Goal: Task Accomplishment & Management: Use online tool/utility

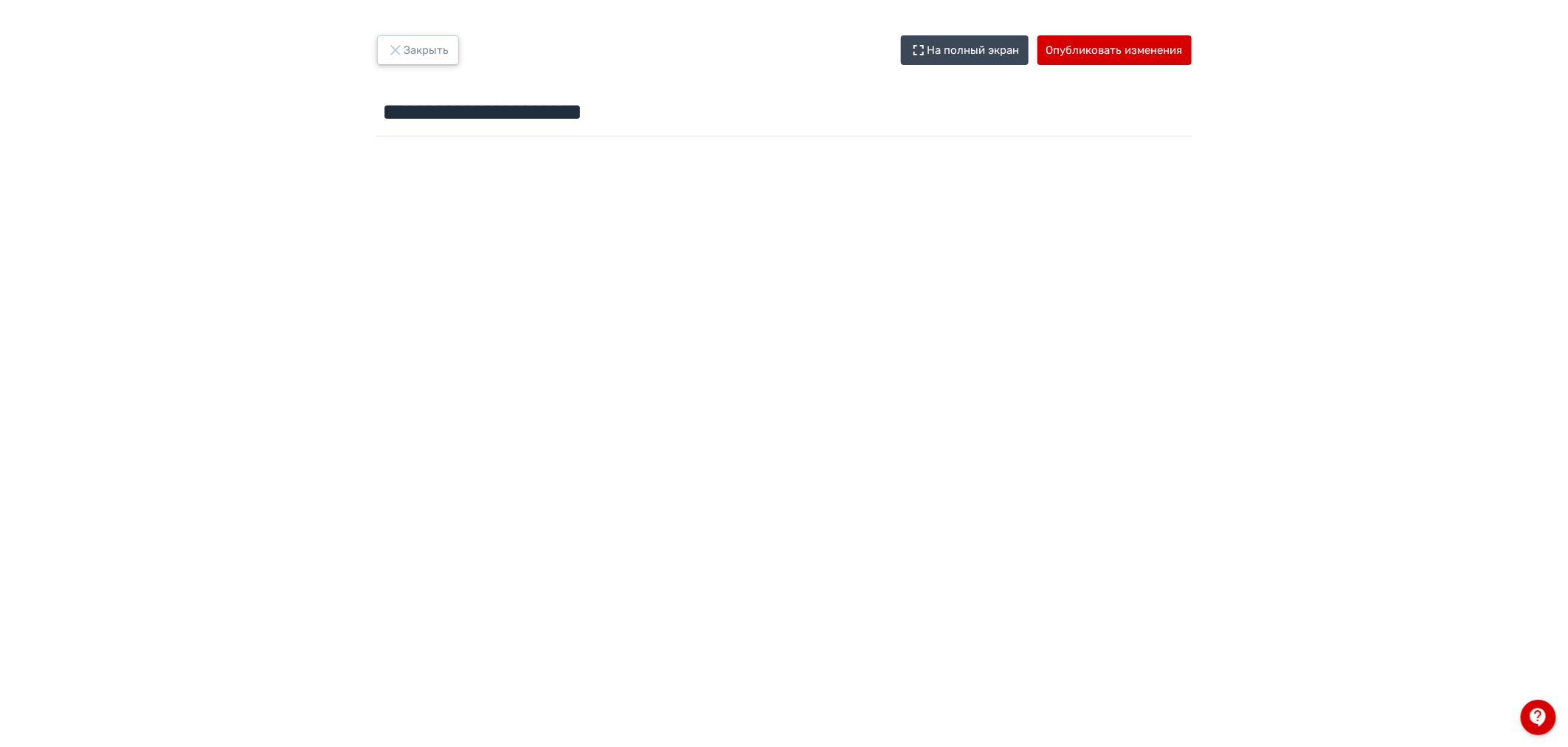
click at [429, 51] on button "Закрыть" at bounding box center [418, 50] width 82 height 29
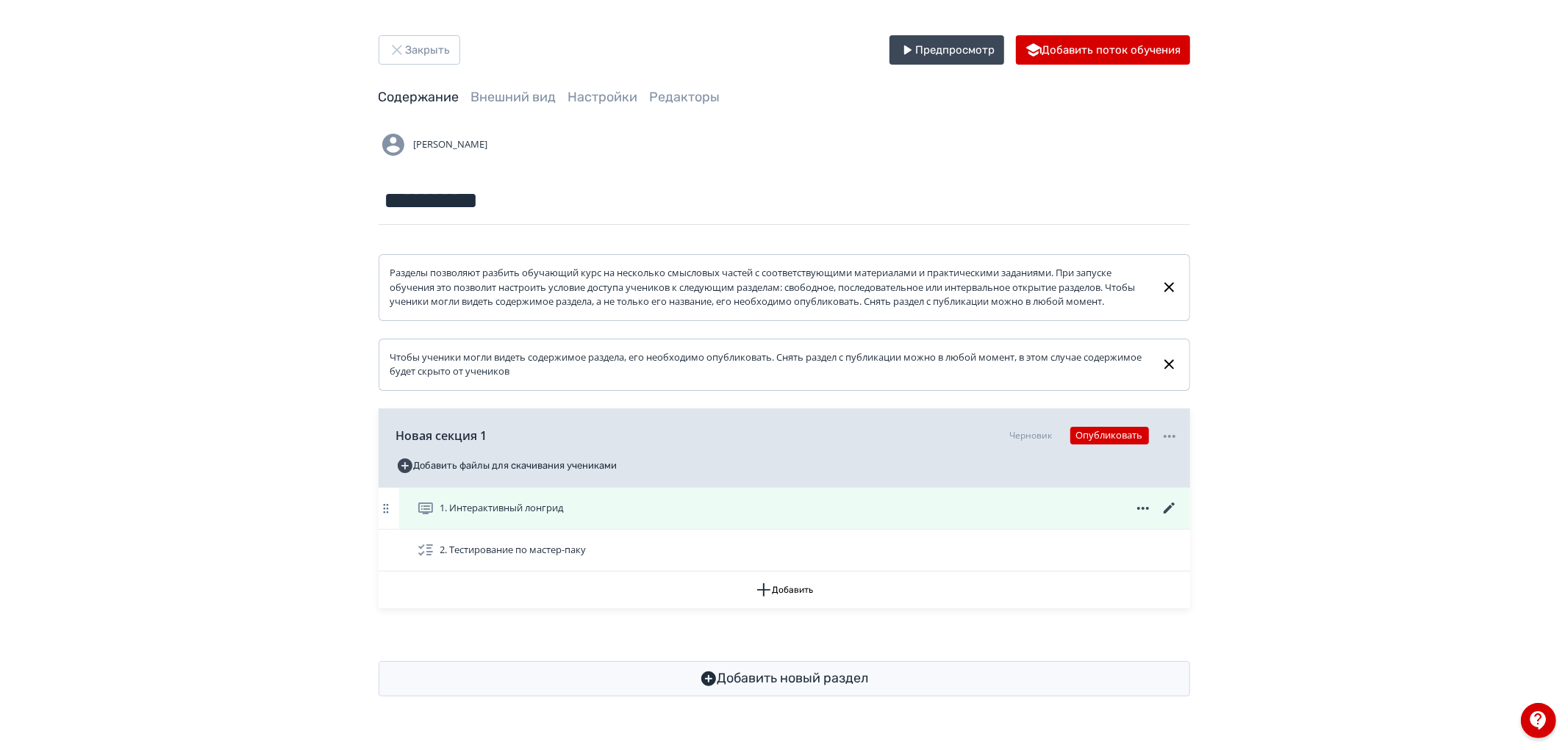
click at [1165, 517] on icon at bounding box center [1169, 508] width 17 height 17
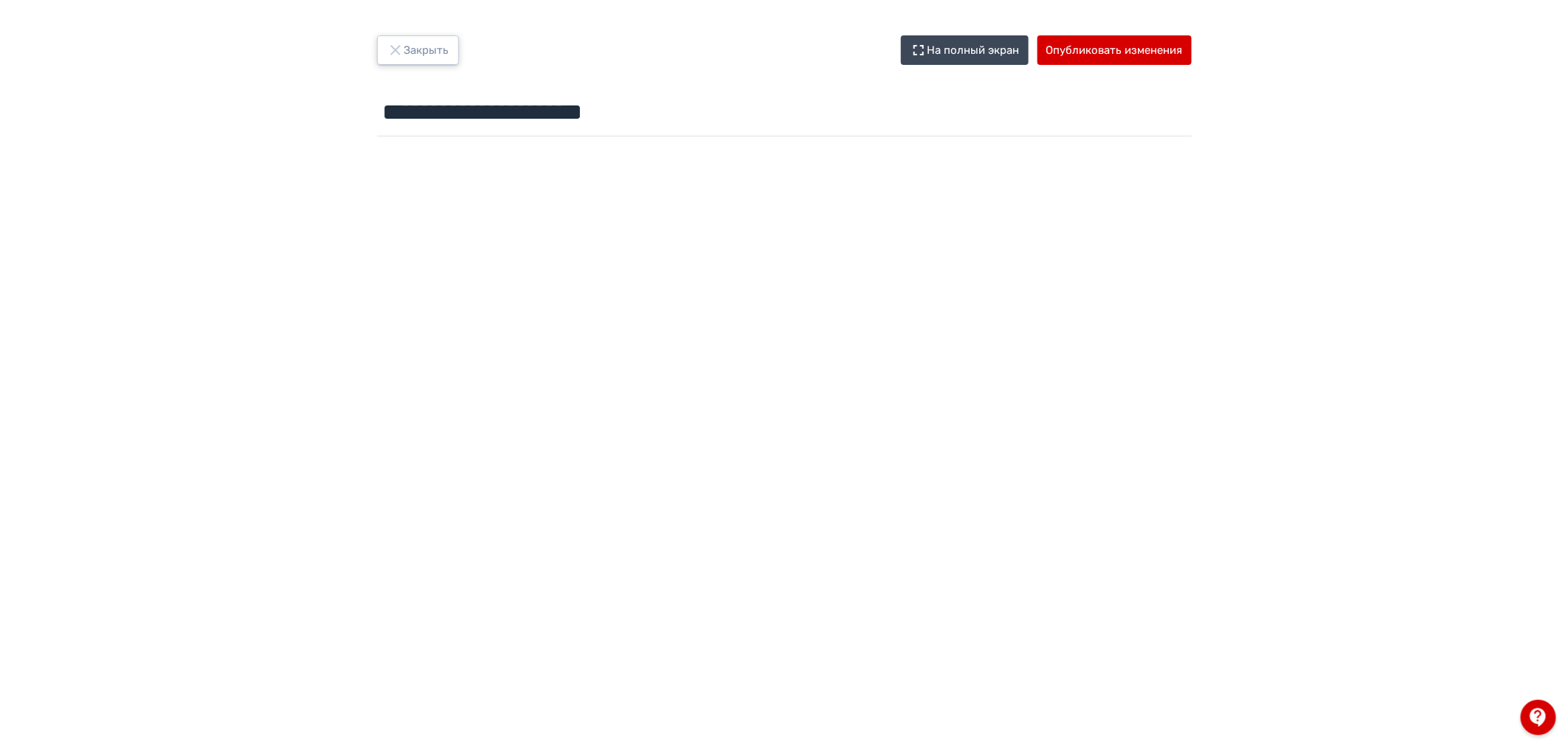
click at [453, 55] on button "Закрыть" at bounding box center [418, 50] width 82 height 29
click at [1096, 45] on button "Опубликовать изменения" at bounding box center [1114, 50] width 154 height 29
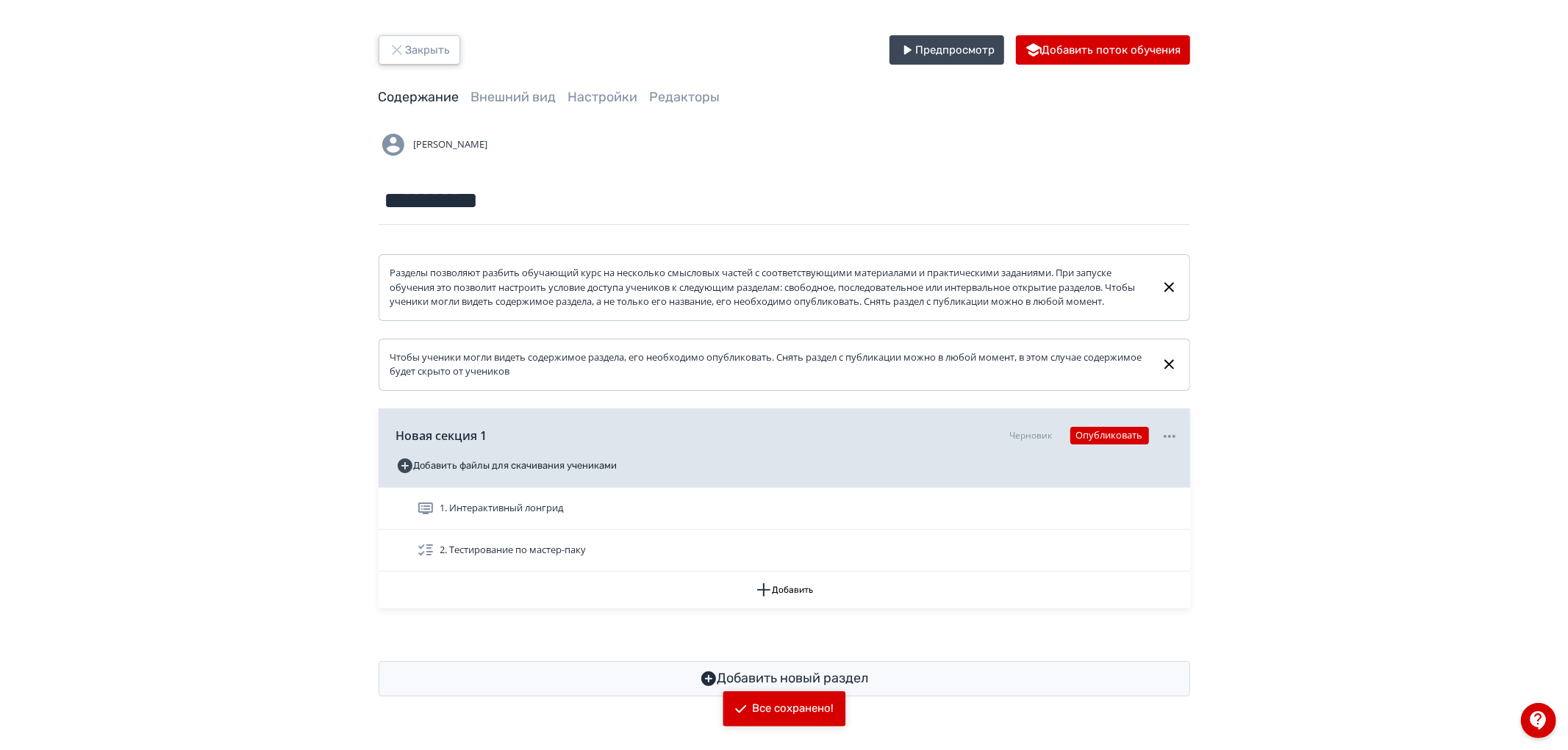
click at [407, 50] on button "Закрыть" at bounding box center [420, 50] width 81 height 29
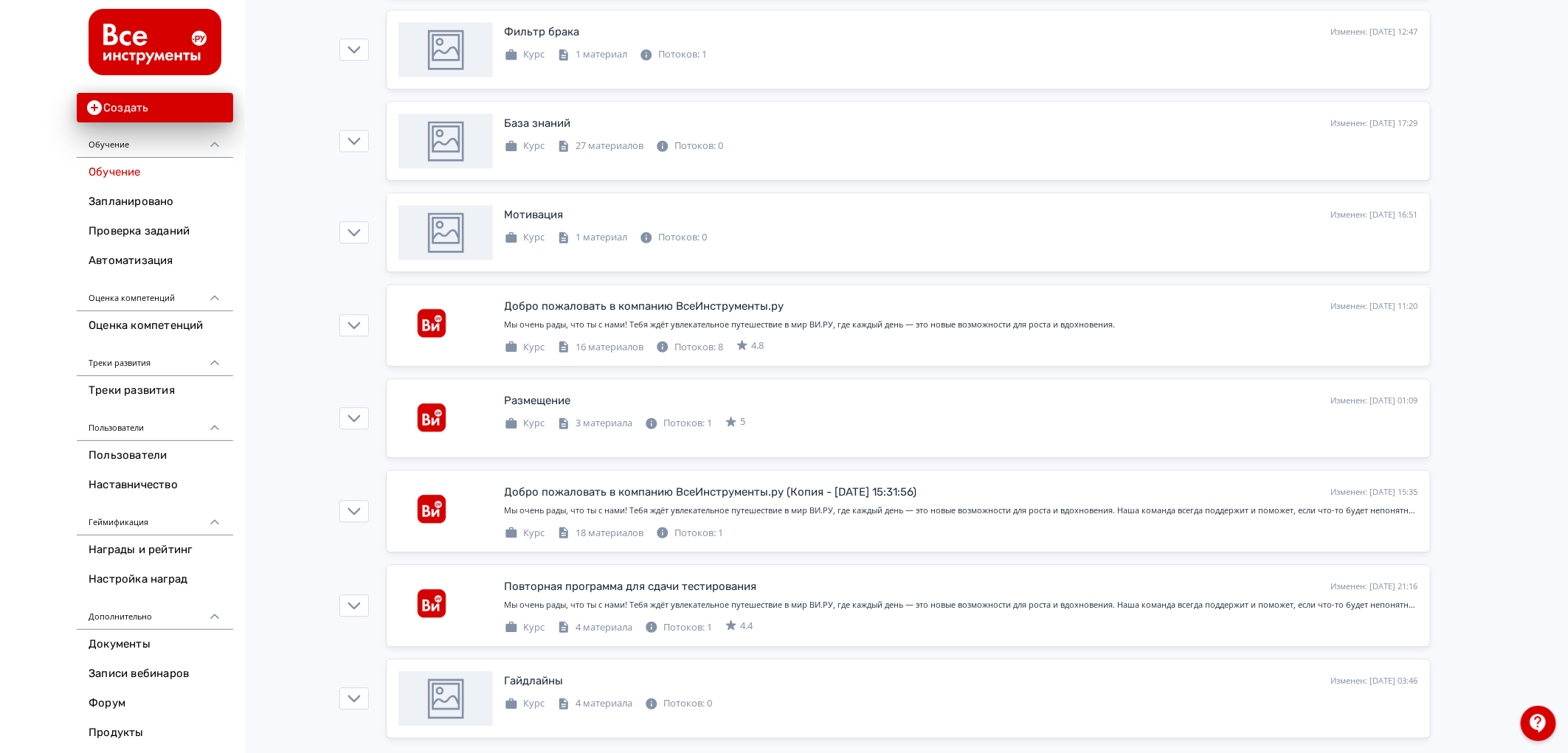
scroll to position [1682, 0]
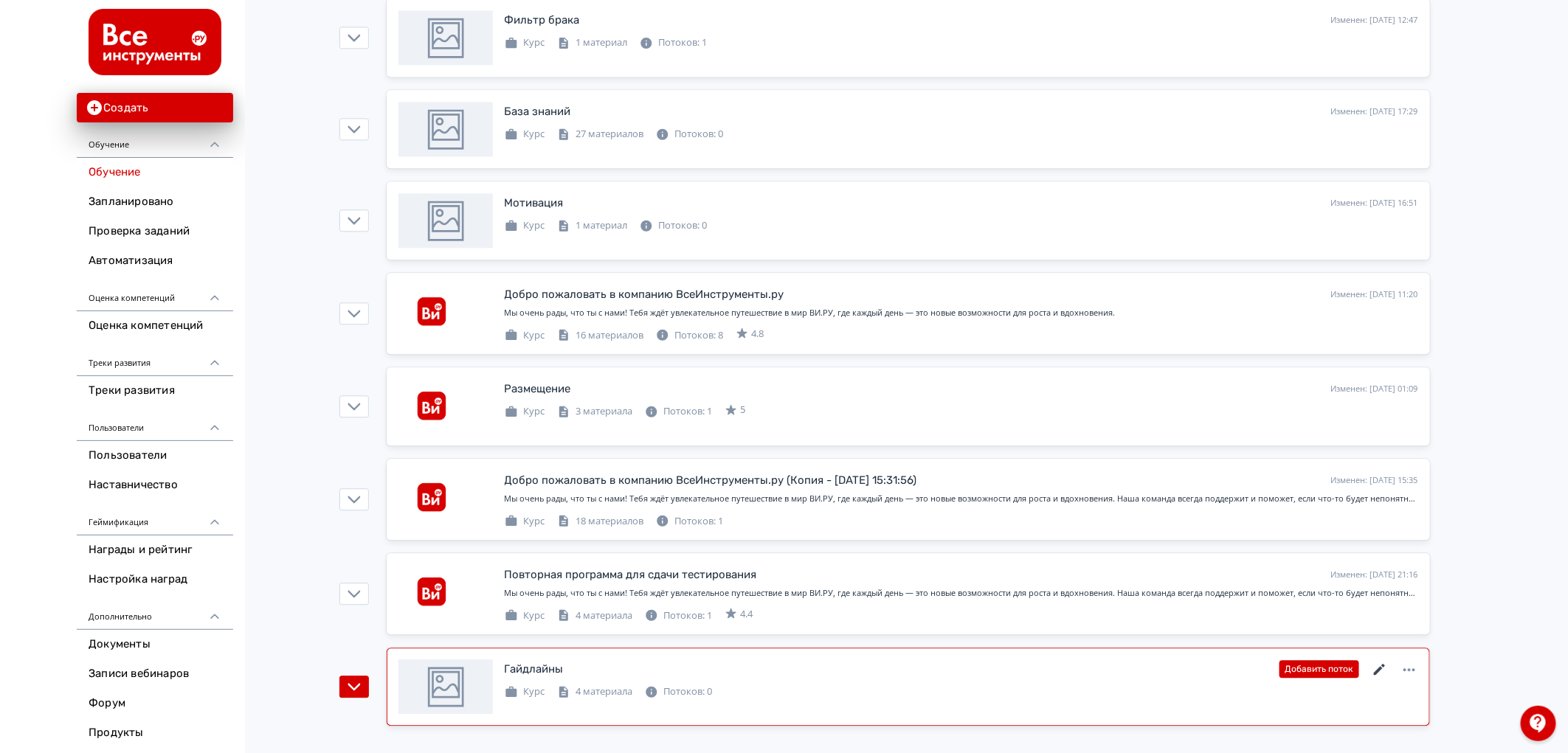
click at [1377, 665] on icon at bounding box center [1379, 669] width 17 height 17
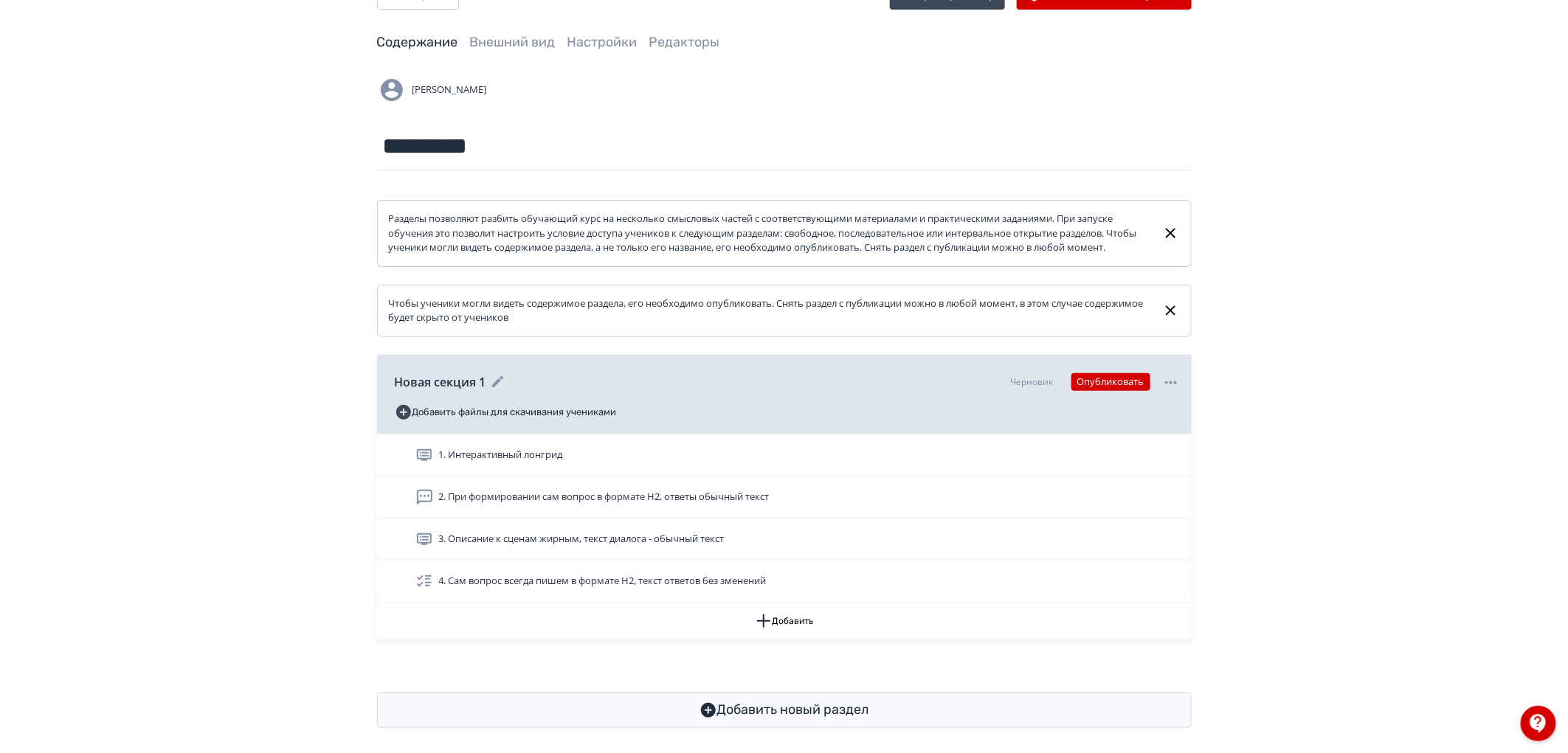
scroll to position [79, 0]
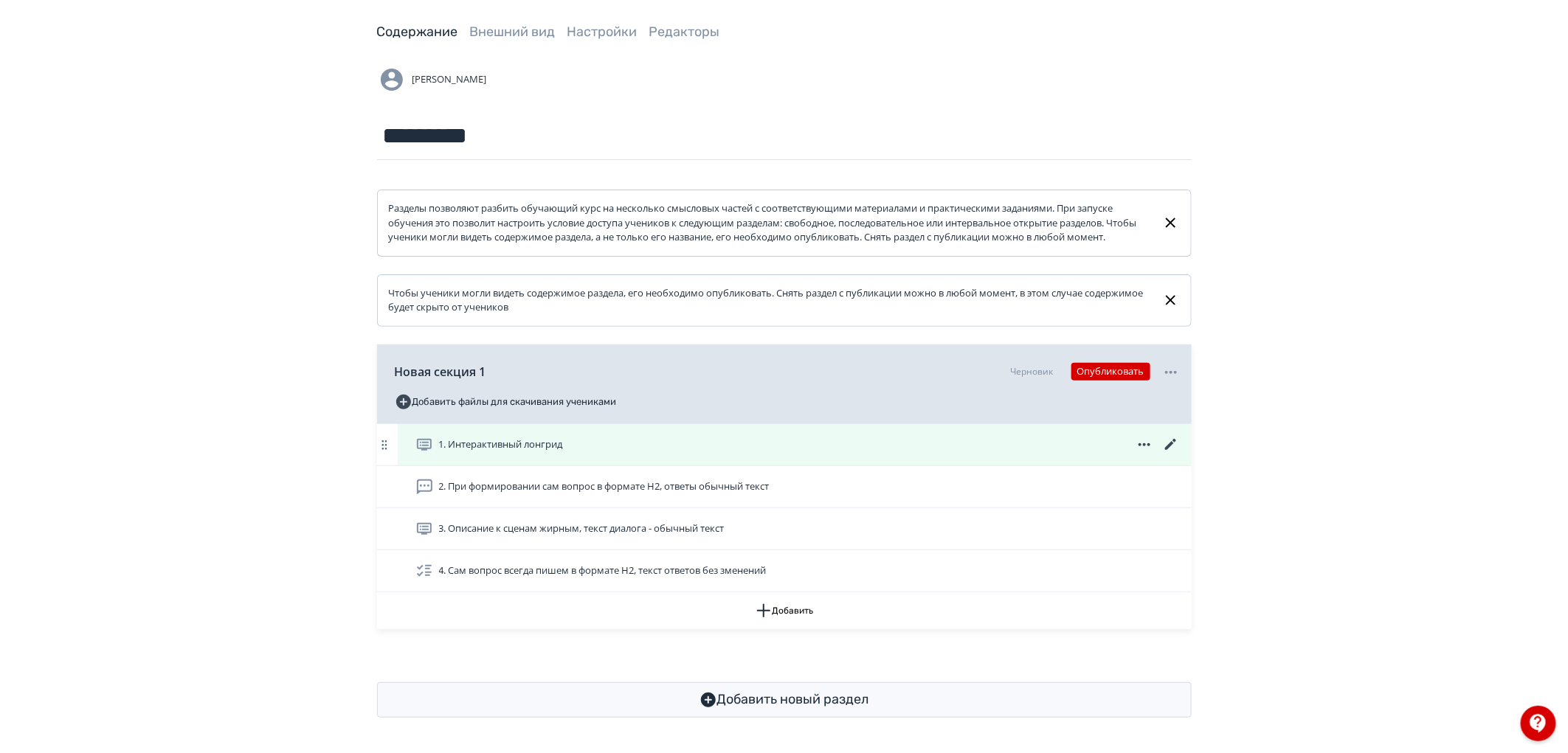
click at [547, 443] on span "1. Интерактивный лонгрид" at bounding box center [501, 445] width 124 height 15
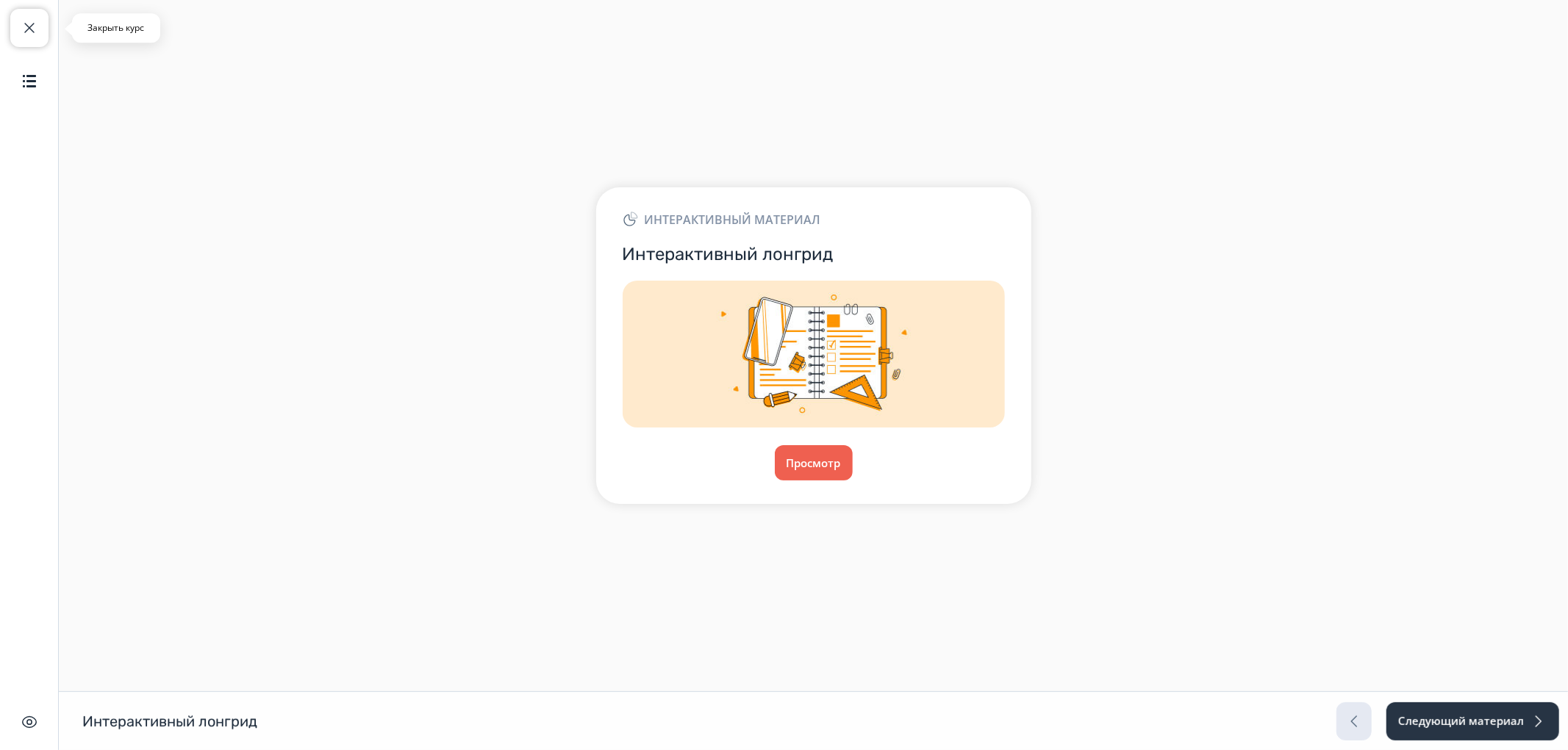
click at [20, 27] on span "button" at bounding box center [29, 27] width 17 height 17
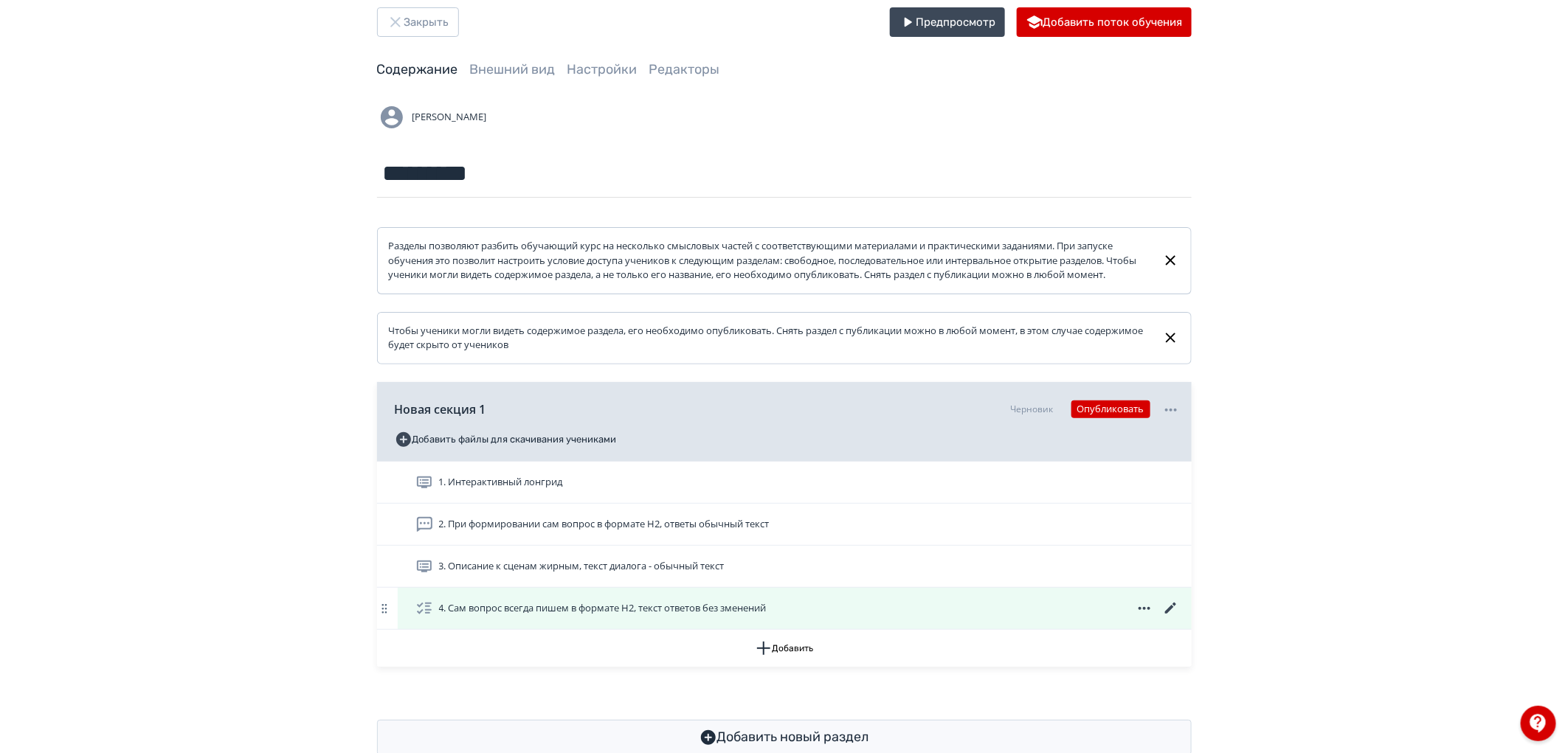
scroll to position [79, 0]
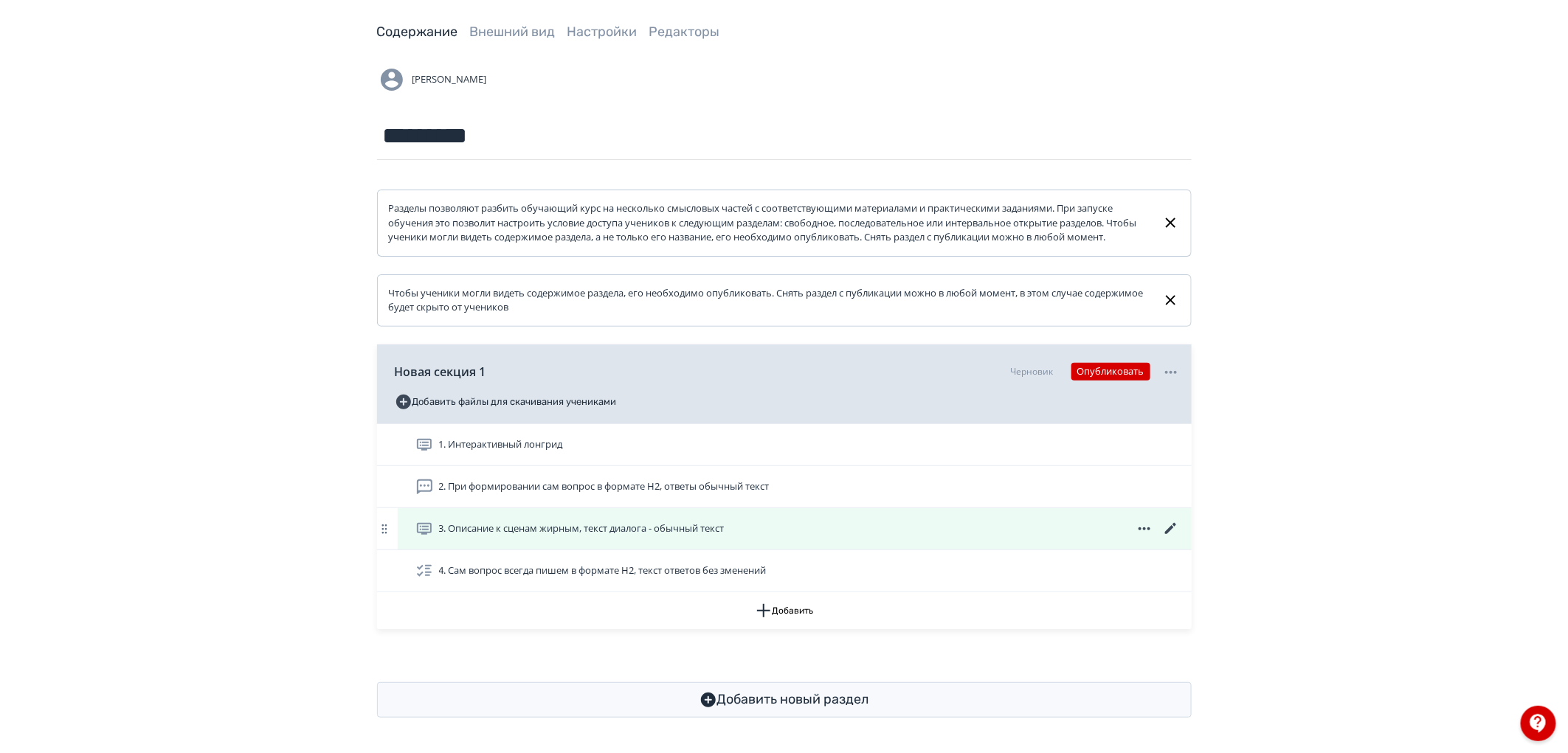
click at [643, 541] on div "3. Описание к сценам жирным, текст диалога - обычный текст" at bounding box center [795, 528] width 794 height 42
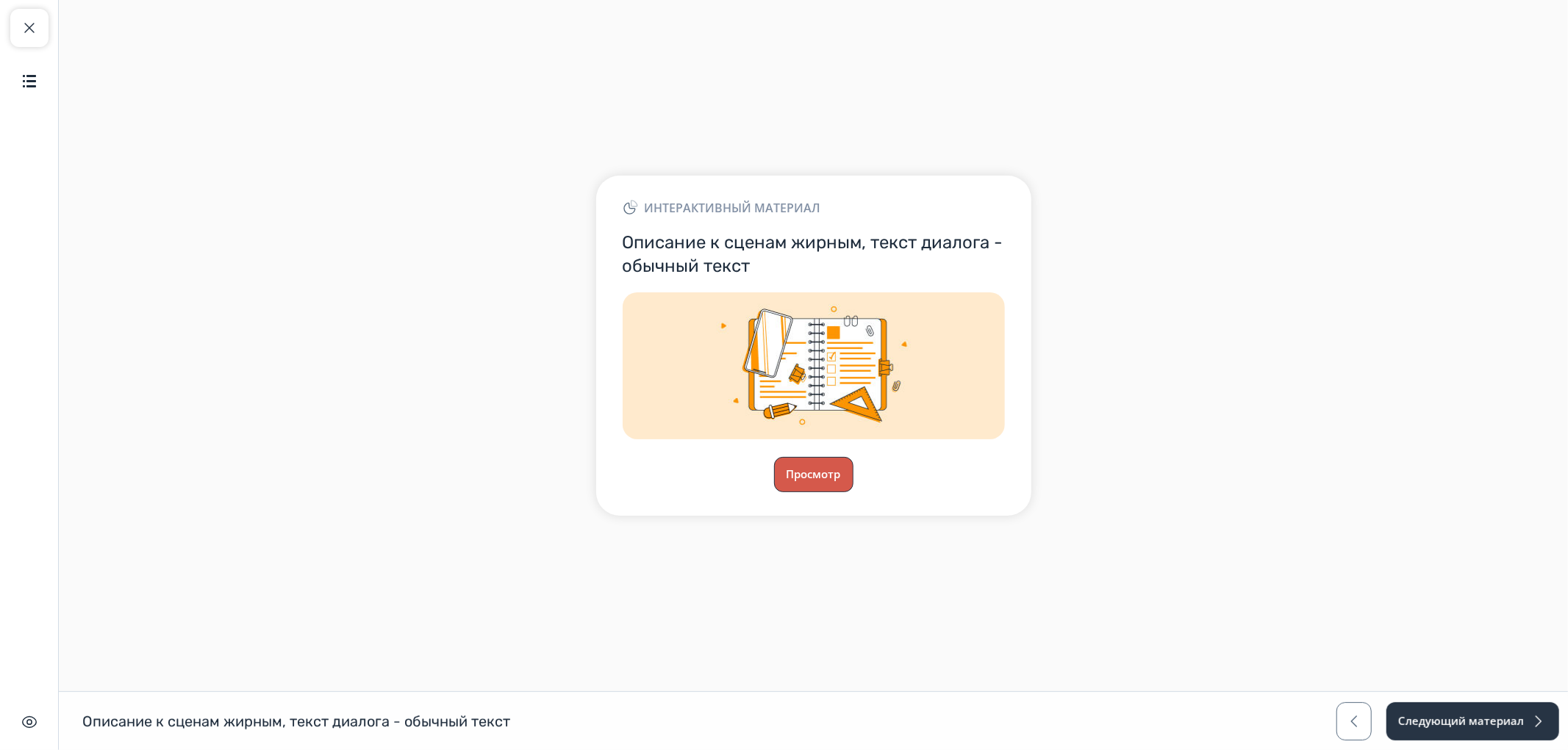
click at [824, 473] on button "Просмотр" at bounding box center [814, 474] width 79 height 35
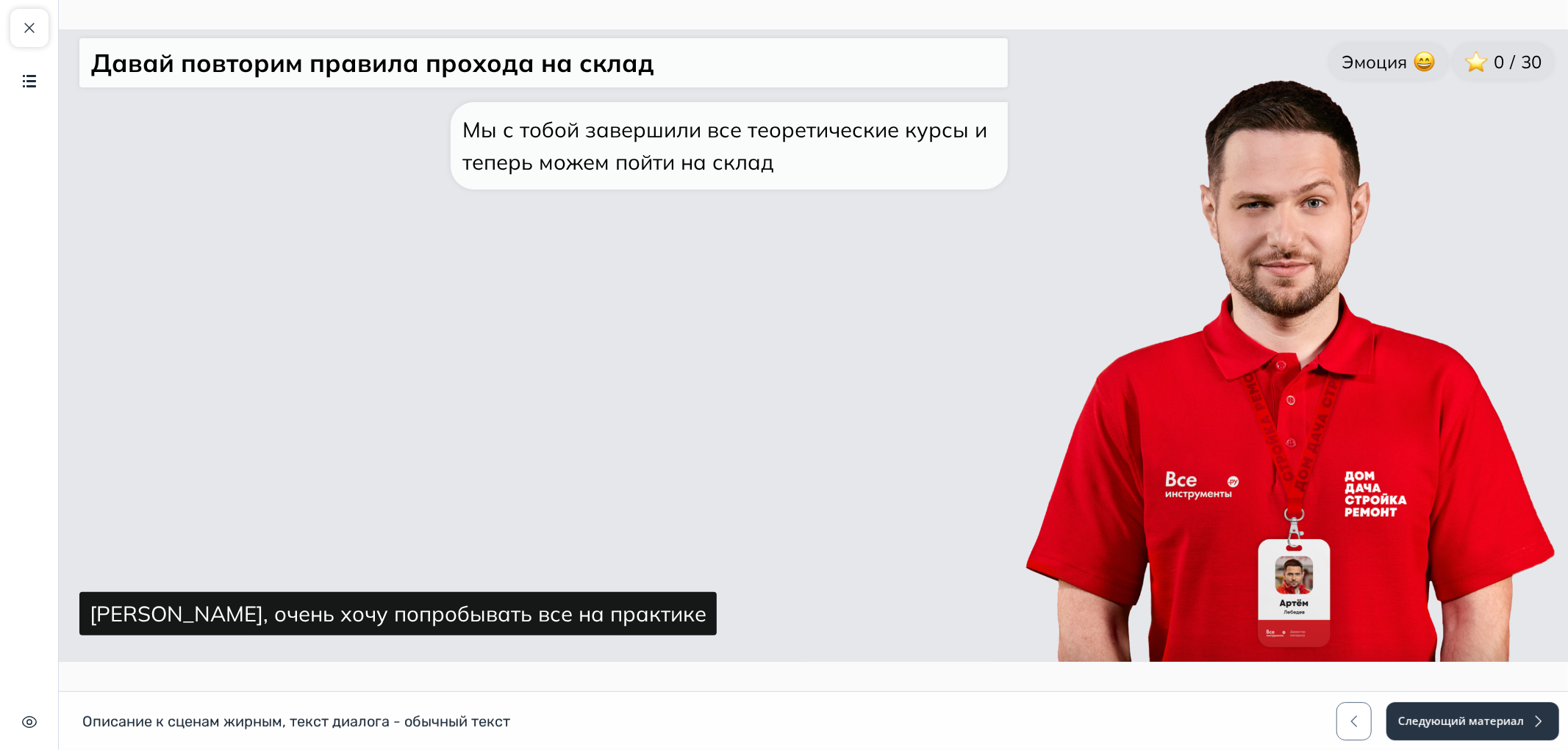
scroll to position [17, 0]
click at [18, 10] on button "Закрыть курс" at bounding box center [29, 28] width 38 height 38
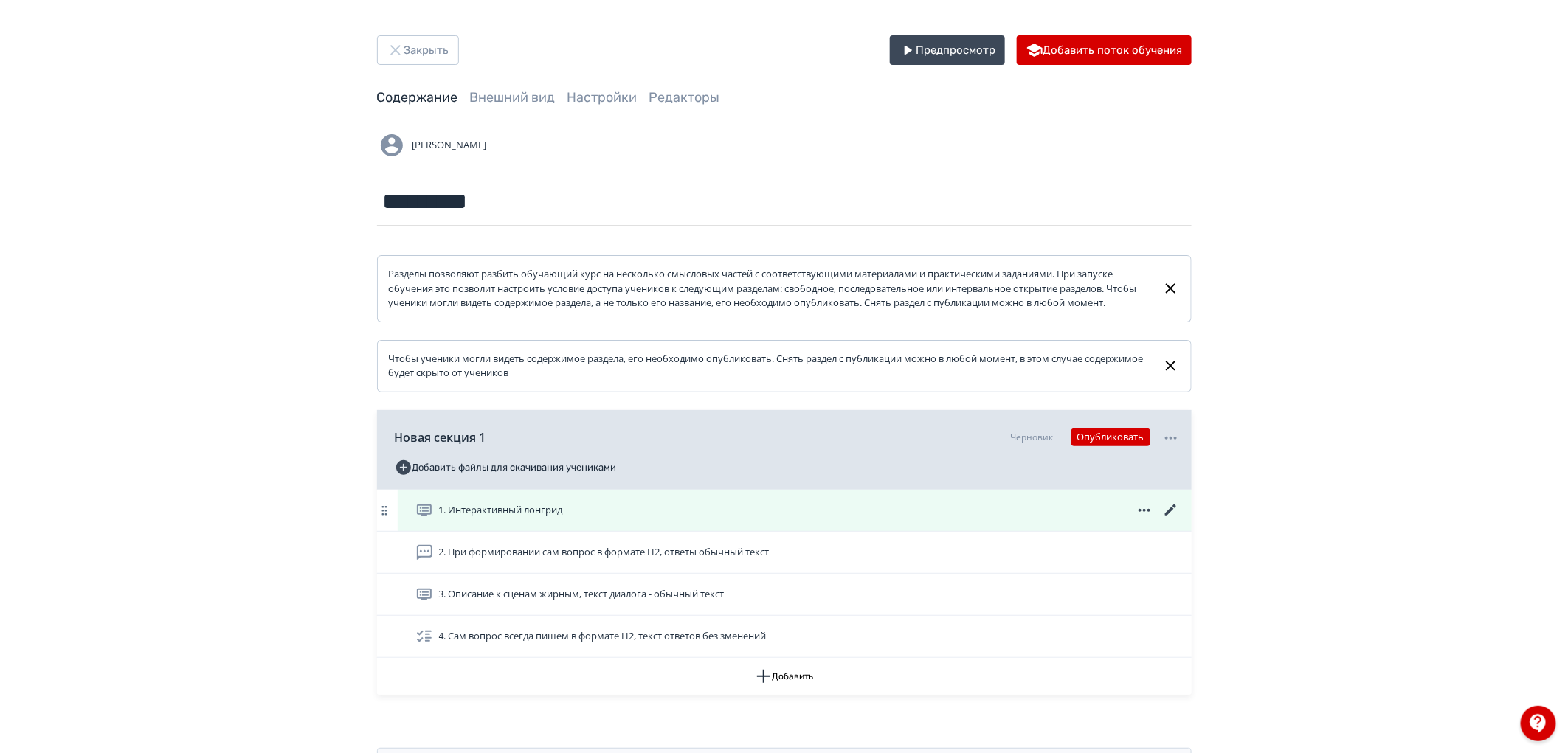
click at [683, 519] on div "1. Интерактивный лонгрид" at bounding box center [797, 510] width 764 height 17
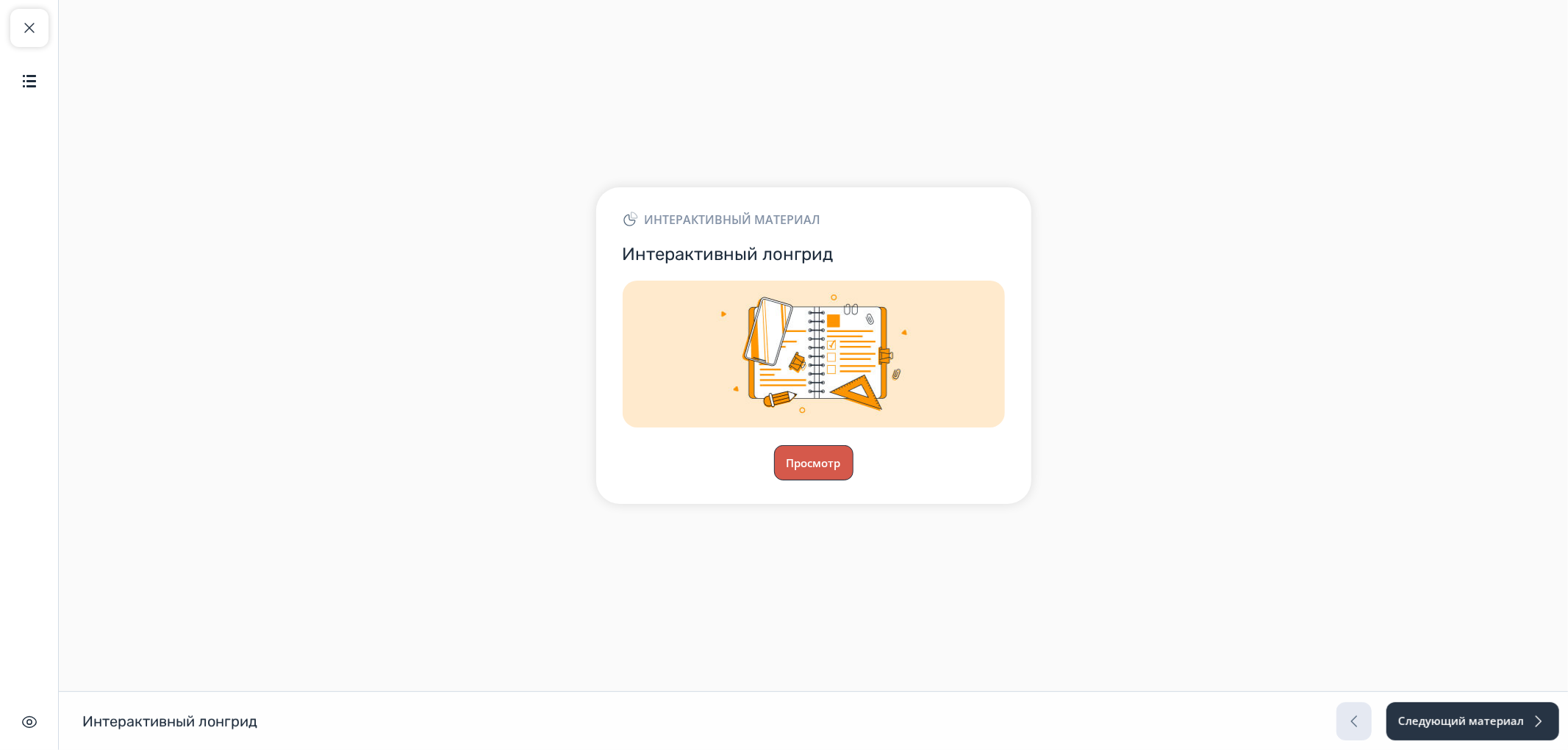
click at [806, 459] on button "Просмотр" at bounding box center [814, 462] width 79 height 35
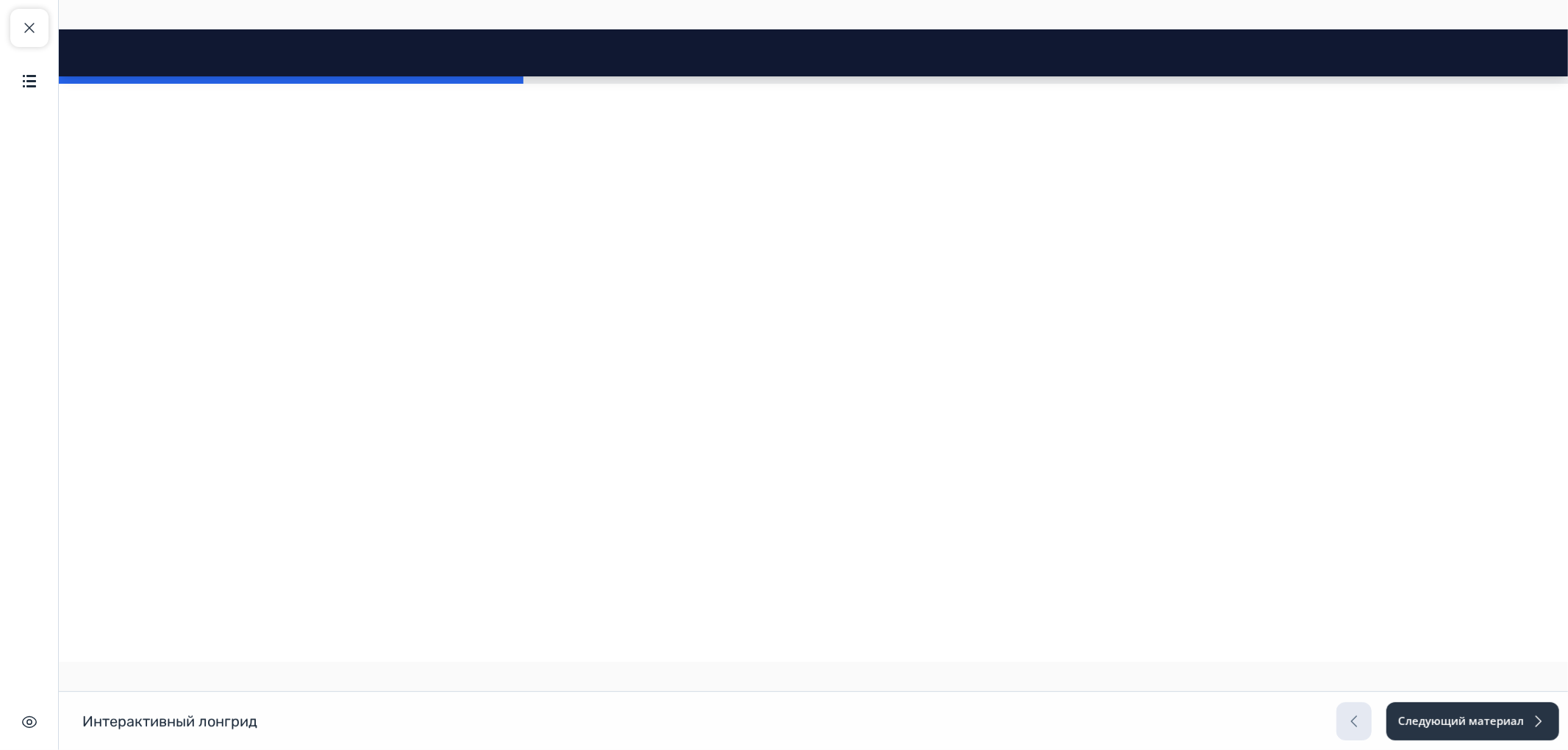
scroll to position [1715, 0]
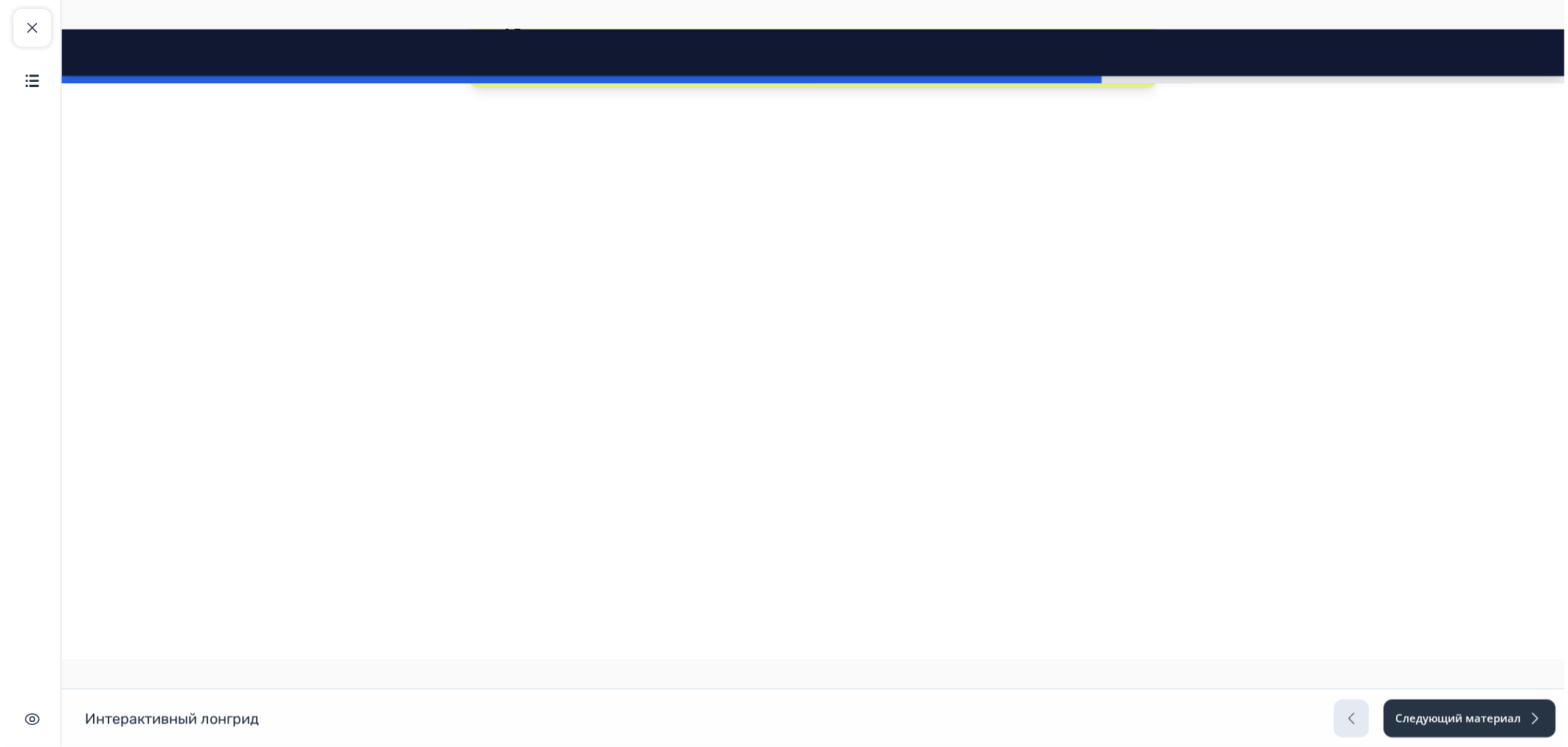
scroll to position [656, 0]
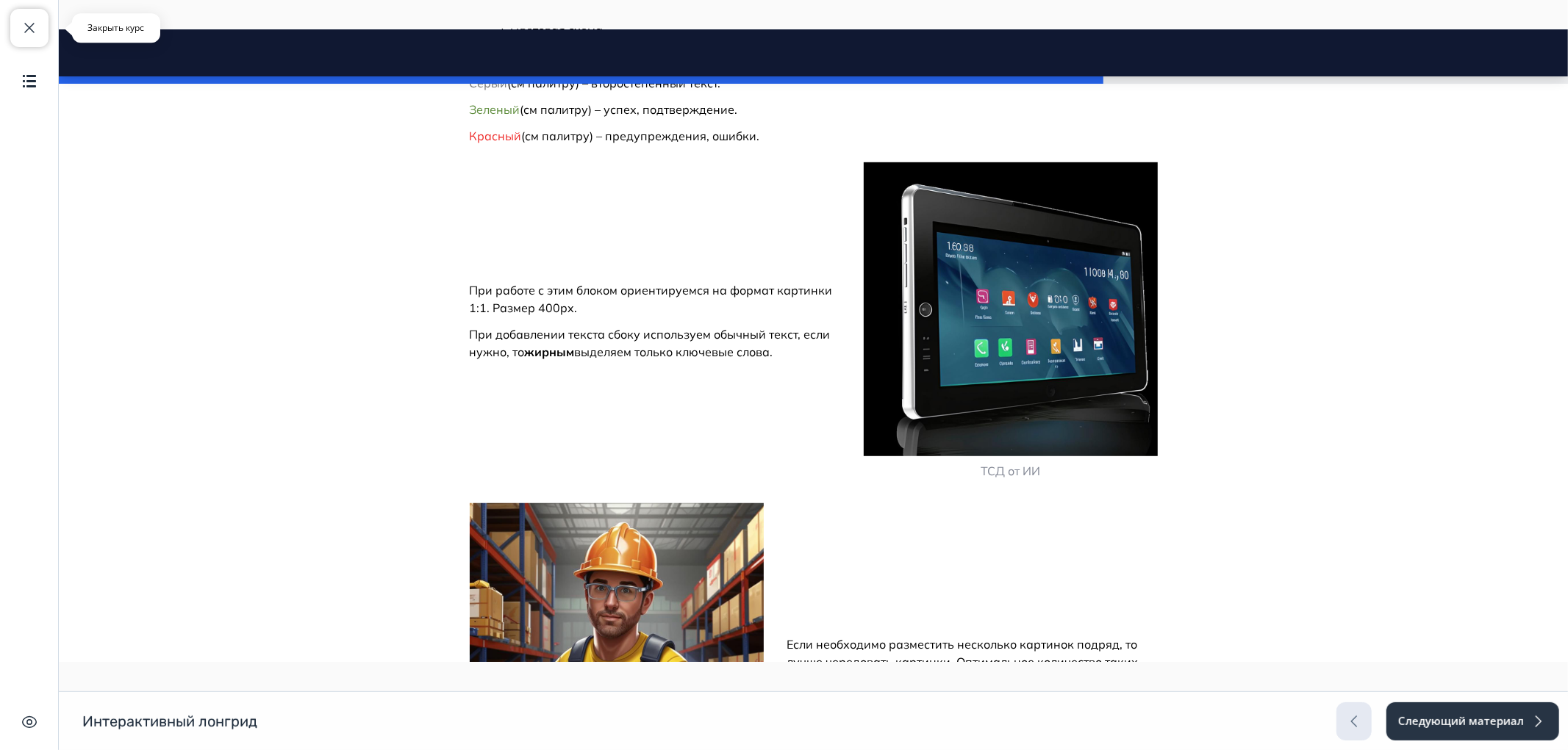
click at [29, 29] on span "button" at bounding box center [29, 27] width 17 height 17
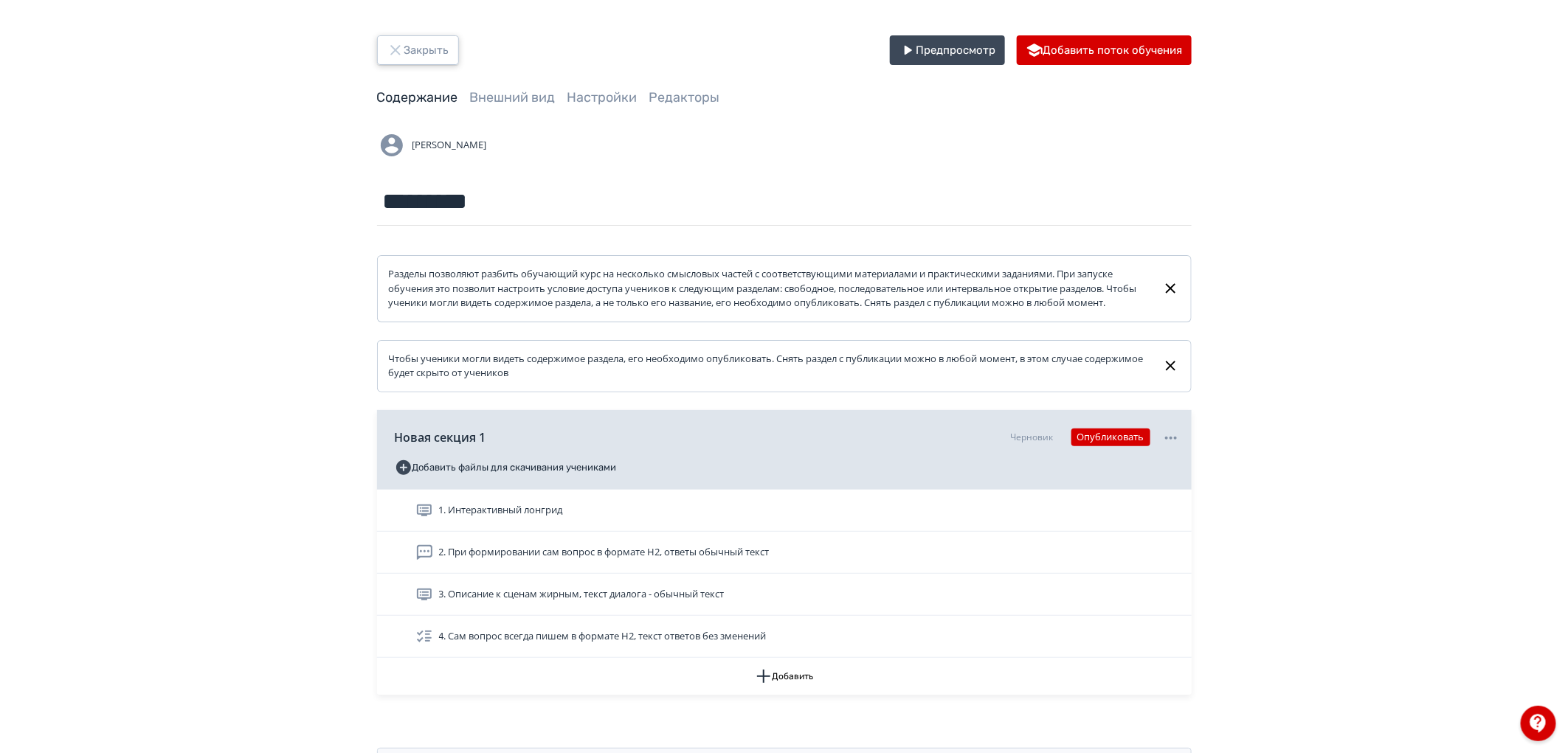
click at [417, 48] on button "Закрыть" at bounding box center [418, 50] width 82 height 29
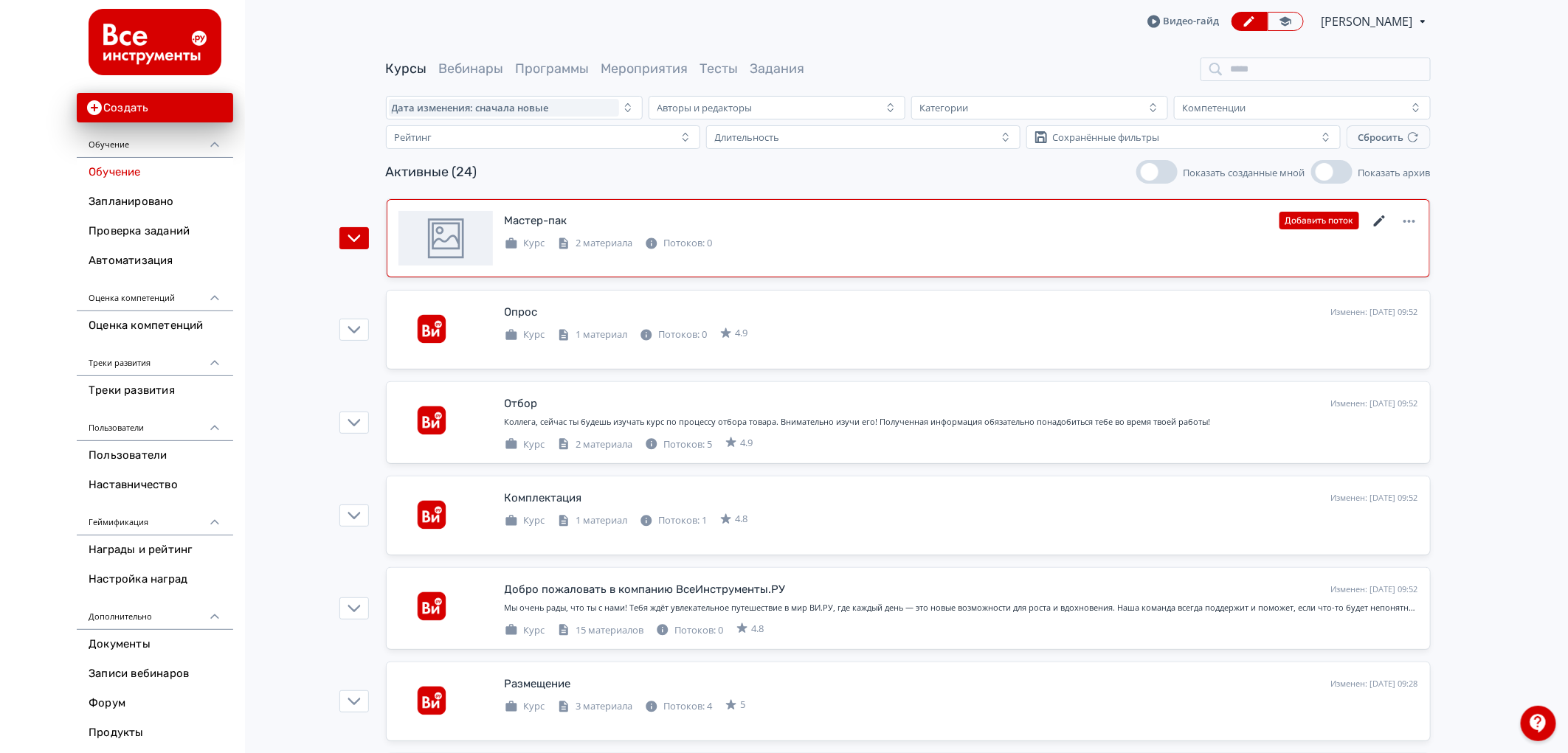
click at [1381, 215] on icon at bounding box center [1379, 221] width 17 height 17
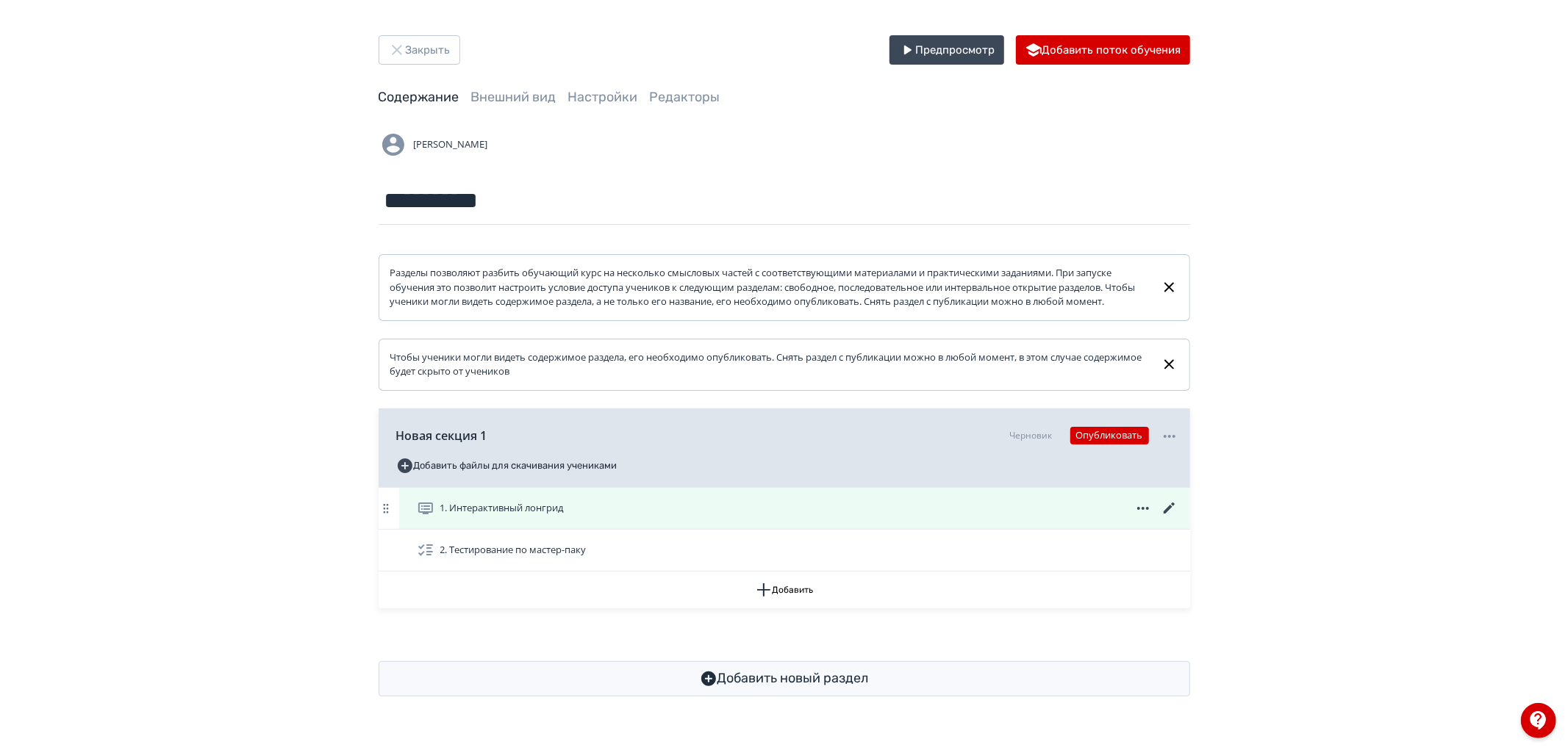
click at [1171, 517] on icon at bounding box center [1169, 508] width 17 height 17
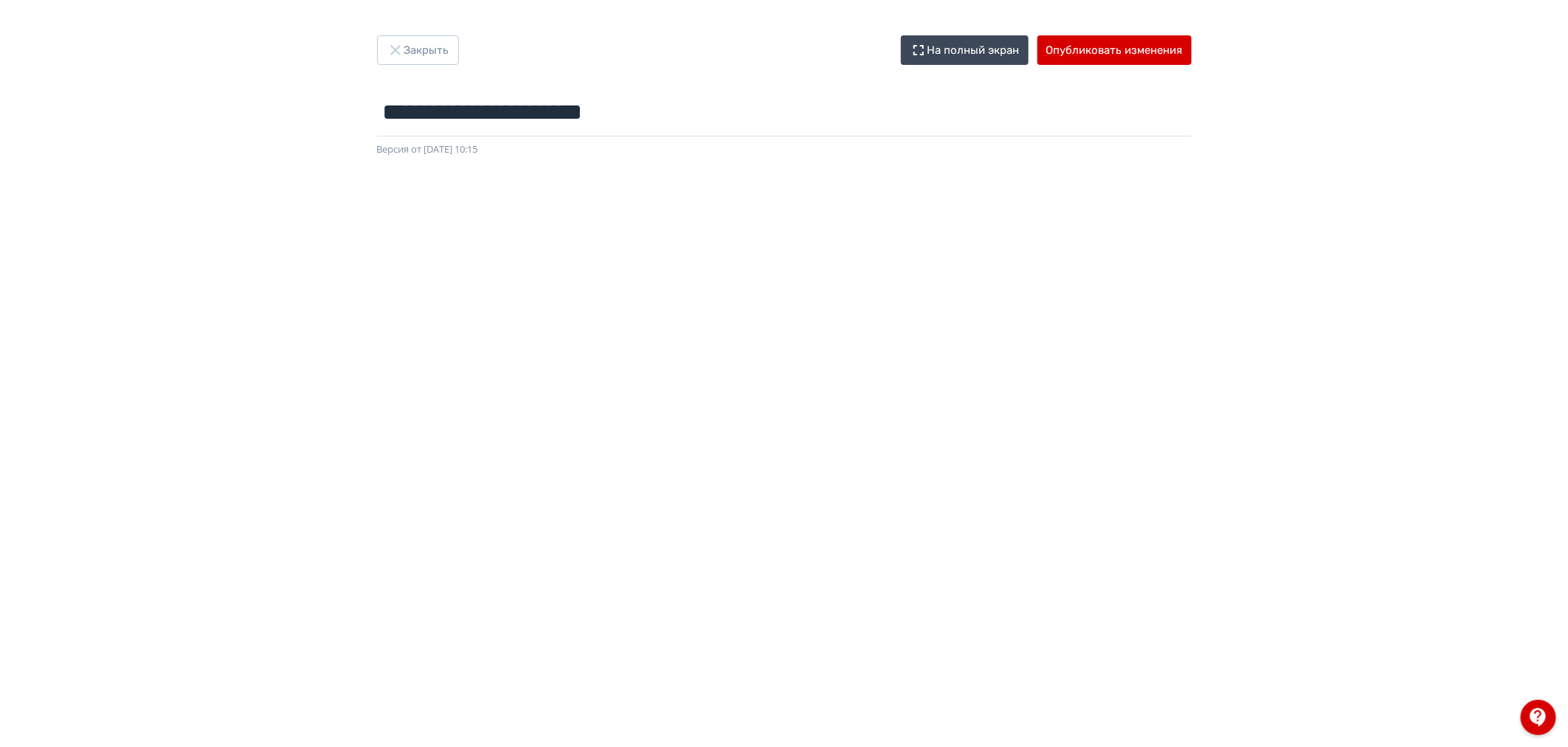
click at [1196, 51] on div "**********" at bounding box center [784, 96] width 885 height 122
click at [1182, 49] on button "Опубликовать изменения" at bounding box center [1114, 50] width 154 height 29
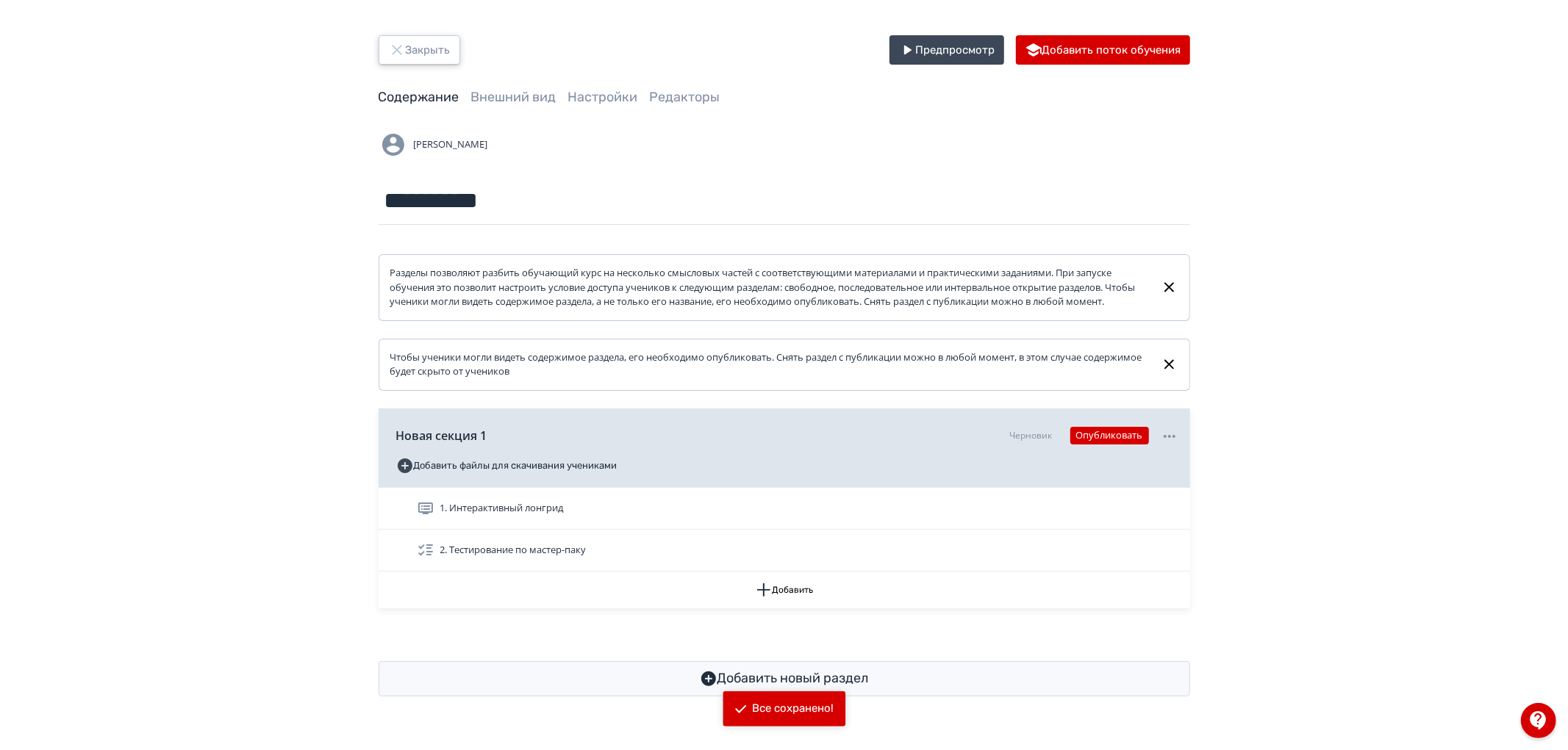
click at [410, 54] on button "Закрыть" at bounding box center [420, 50] width 81 height 29
